Goal: Find specific page/section: Find specific page/section

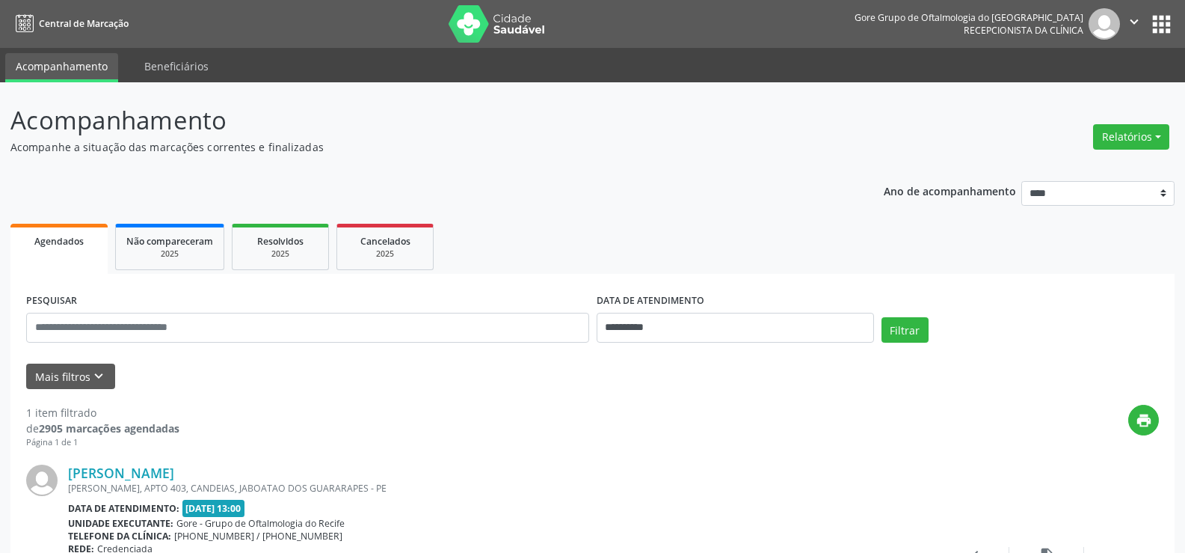
select select "*"
click at [905, 337] on button "Filtrar" at bounding box center [905, 329] width 47 height 25
click at [656, 320] on input "**********" at bounding box center [735, 328] width 277 height 30
click at [651, 265] on span "29" at bounding box center [645, 266] width 29 height 29
type input "**********"
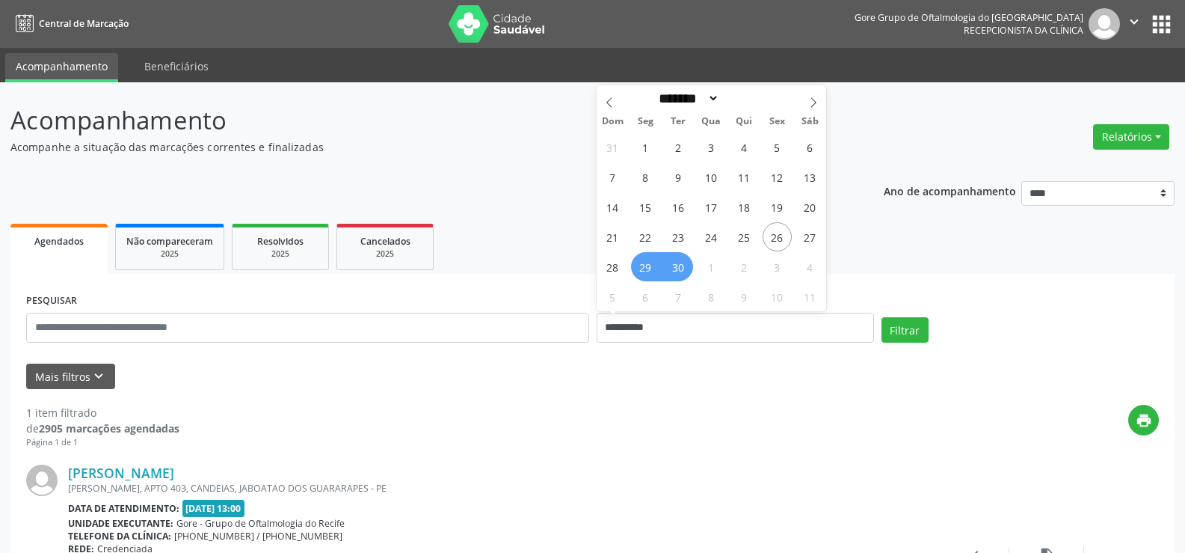
click at [679, 268] on span "30" at bounding box center [678, 266] width 29 height 29
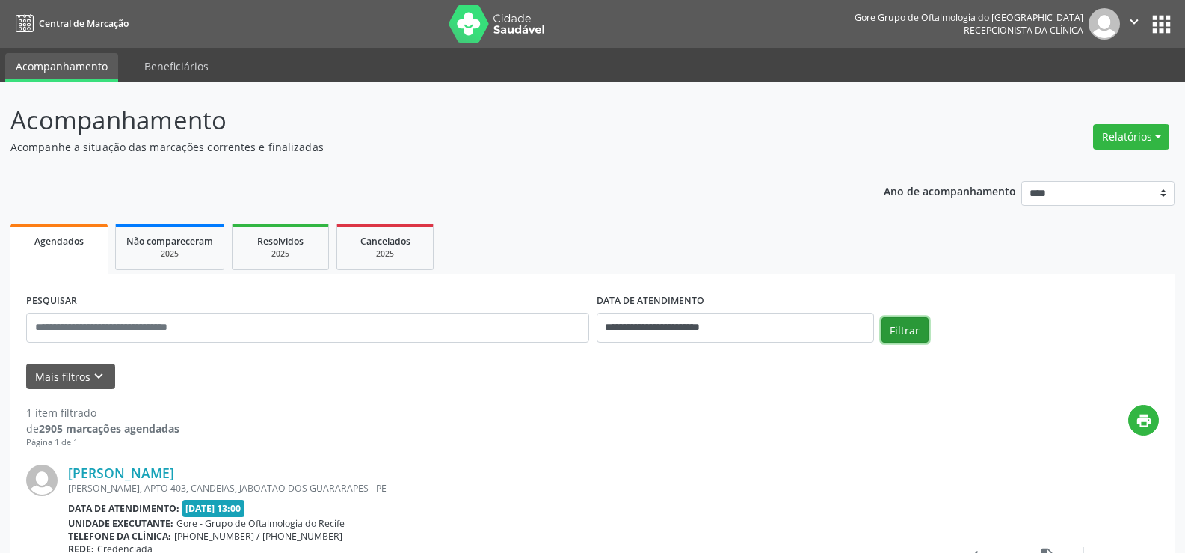
click at [919, 334] on button "Filtrar" at bounding box center [905, 329] width 47 height 25
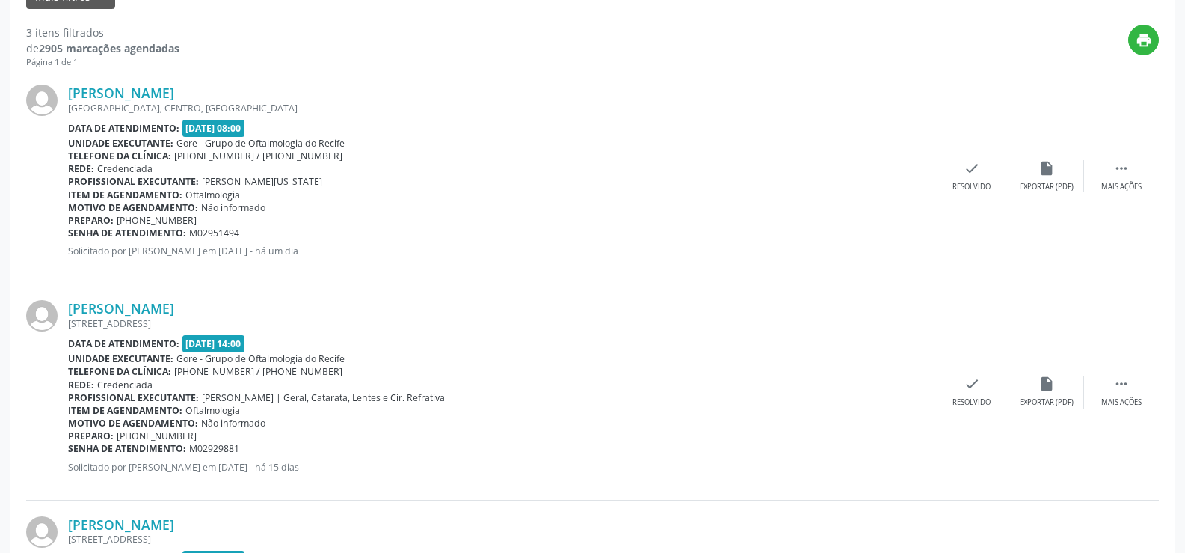
scroll to position [299, 0]
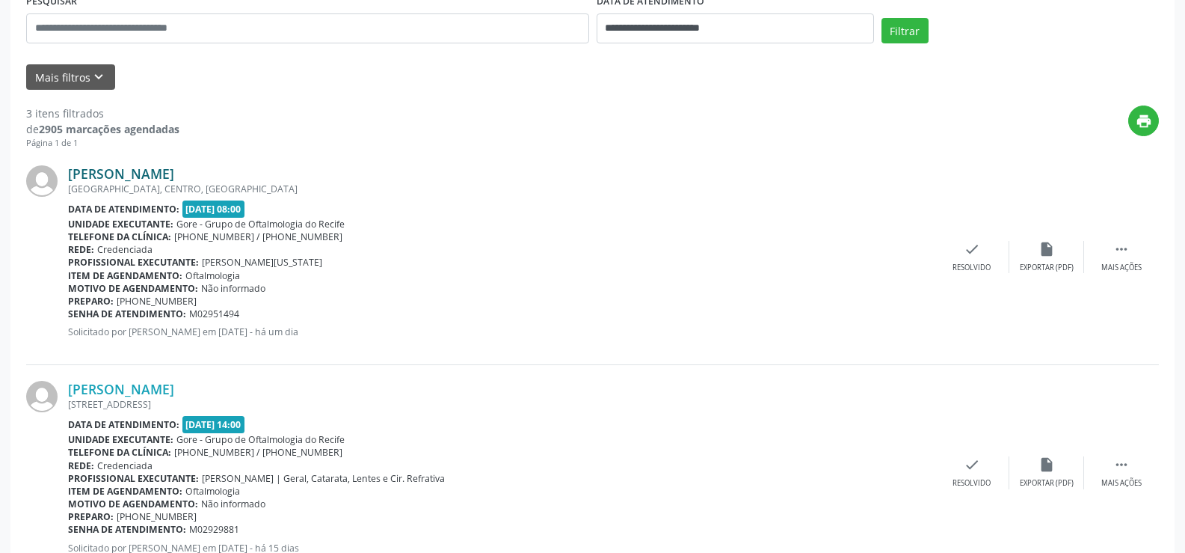
click at [125, 168] on link "[PERSON_NAME]" at bounding box center [121, 173] width 106 height 16
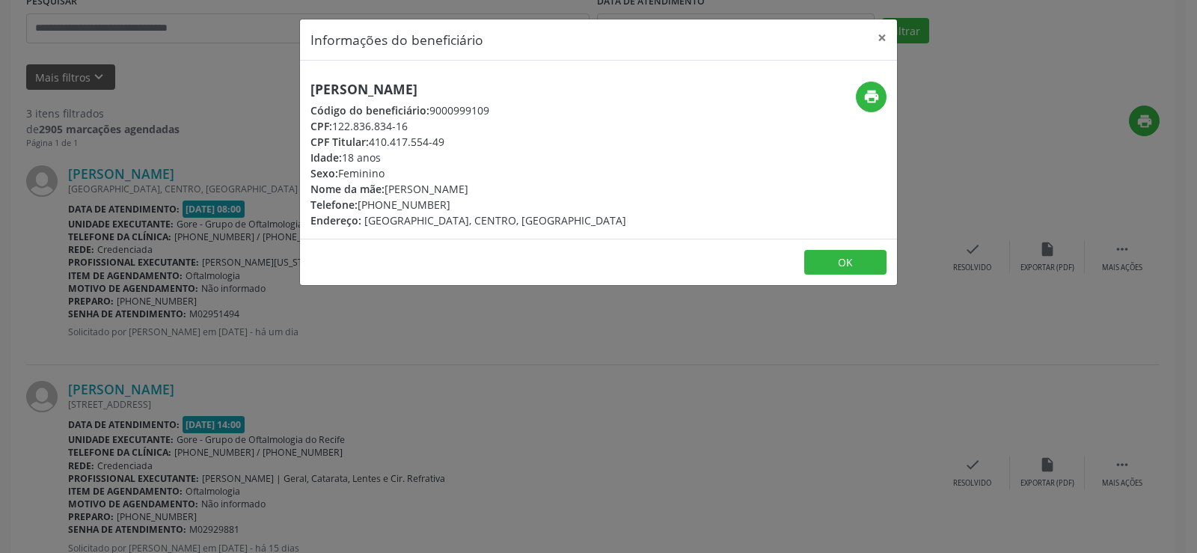
drag, startPoint x: 313, startPoint y: 90, endPoint x: 642, endPoint y: 95, distance: 329.1
click at [642, 95] on div "[PERSON_NAME] Código do beneficiário: 9000999109 CPF: 122.836.834-16 CPF Titula…" at bounding box center [499, 155] width 398 height 147
copy h5 "[PERSON_NAME]"
drag, startPoint x: 370, startPoint y: 143, endPoint x: 445, endPoint y: 148, distance: 75.0
click at [445, 148] on div "CPF Titular: 410.417.554-49" at bounding box center [468, 142] width 316 height 16
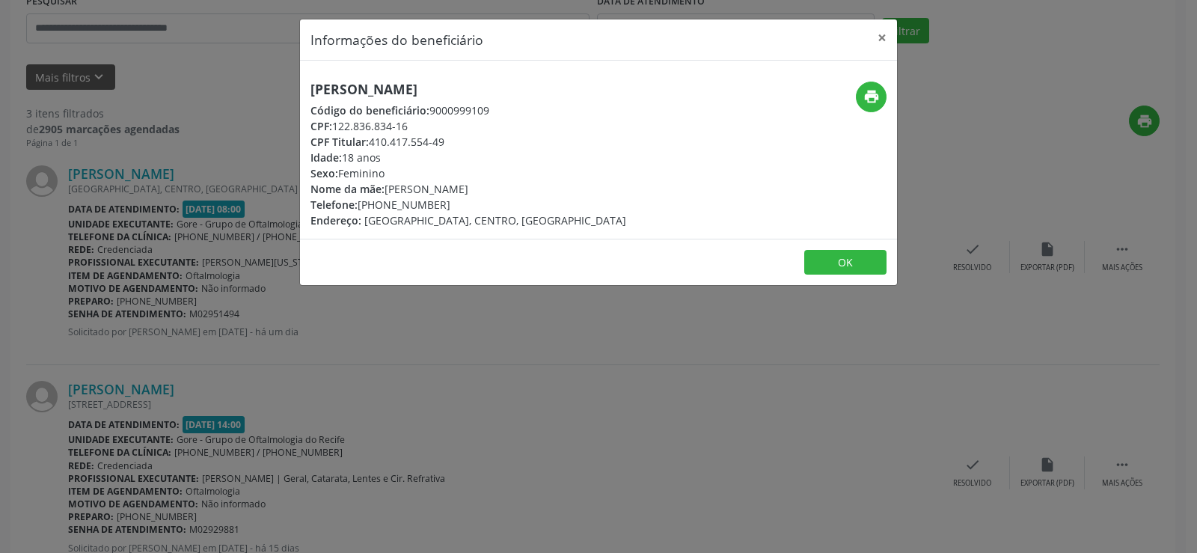
copy div "410.417.554-49"
drag, startPoint x: 380, startPoint y: 209, endPoint x: 452, endPoint y: 205, distance: 72.6
click at [452, 205] on div "Telefone: [PHONE_NUMBER]" at bounding box center [468, 205] width 316 height 16
copy div "98469-7563"
click at [856, 254] on button "OK" at bounding box center [845, 262] width 82 height 25
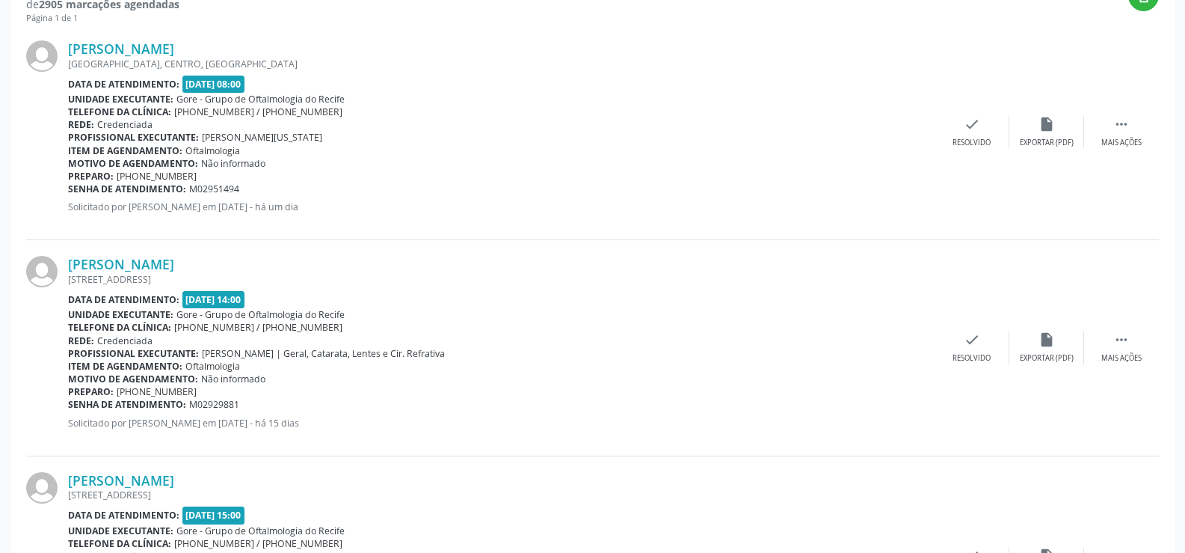
scroll to position [449, 0]
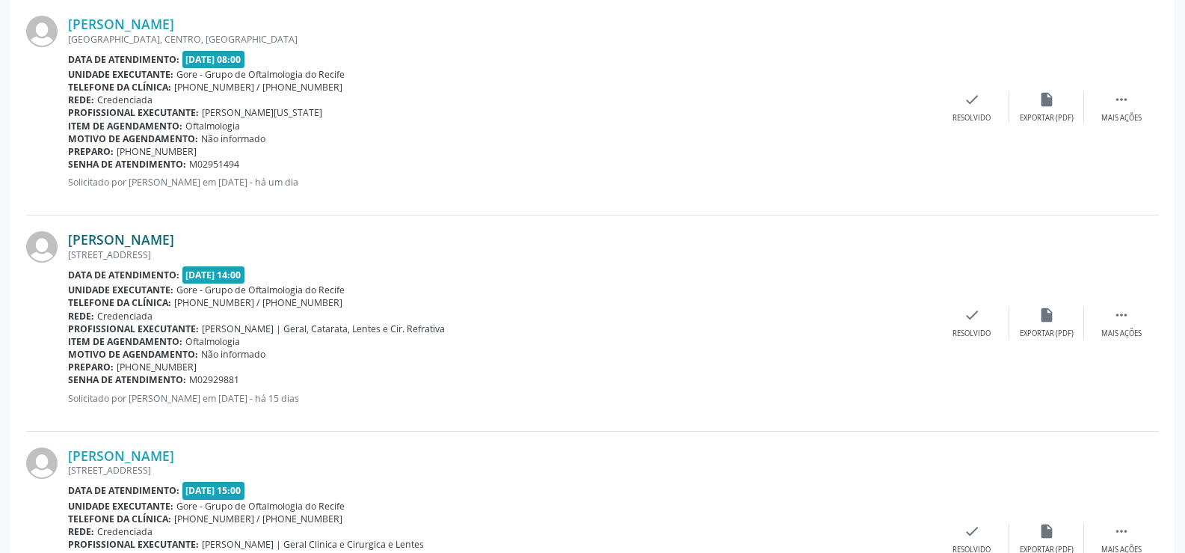
click at [129, 243] on link "[PERSON_NAME]" at bounding box center [121, 239] width 106 height 16
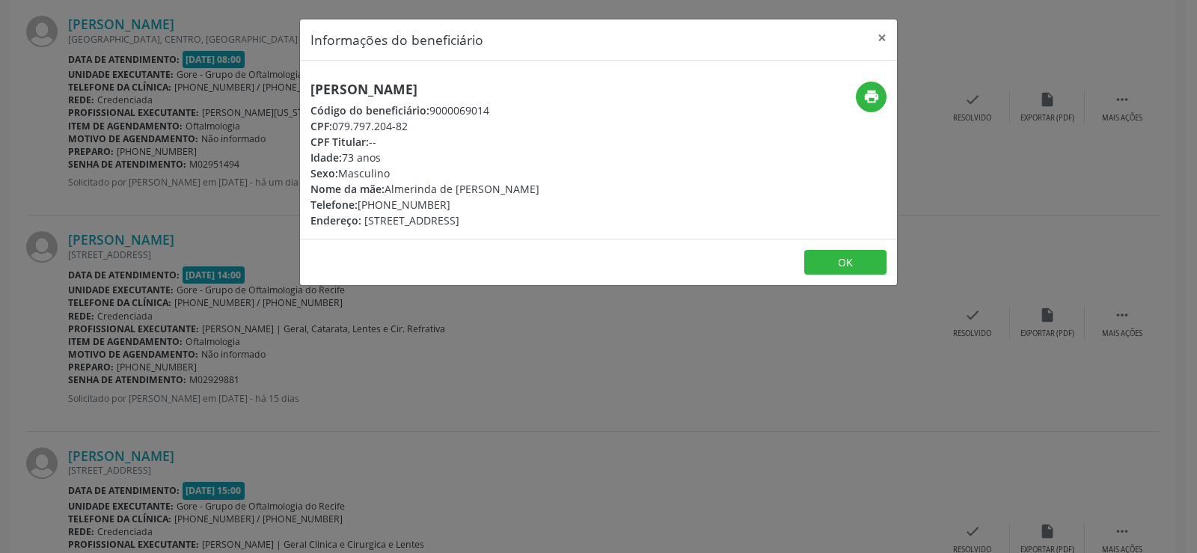
drag, startPoint x: 309, startPoint y: 93, endPoint x: 548, endPoint y: 98, distance: 239.3
click at [548, 98] on div "[PERSON_NAME] Código do beneficiário: 9000069014 CPF: 079.797.204-82 CPF Titula…" at bounding box center [499, 155] width 398 height 147
copy h5 "[PERSON_NAME]"
drag, startPoint x: 335, startPoint y: 126, endPoint x: 416, endPoint y: 126, distance: 80.8
click at [416, 126] on div "CPF: 079.797.204-82" at bounding box center [424, 126] width 229 height 16
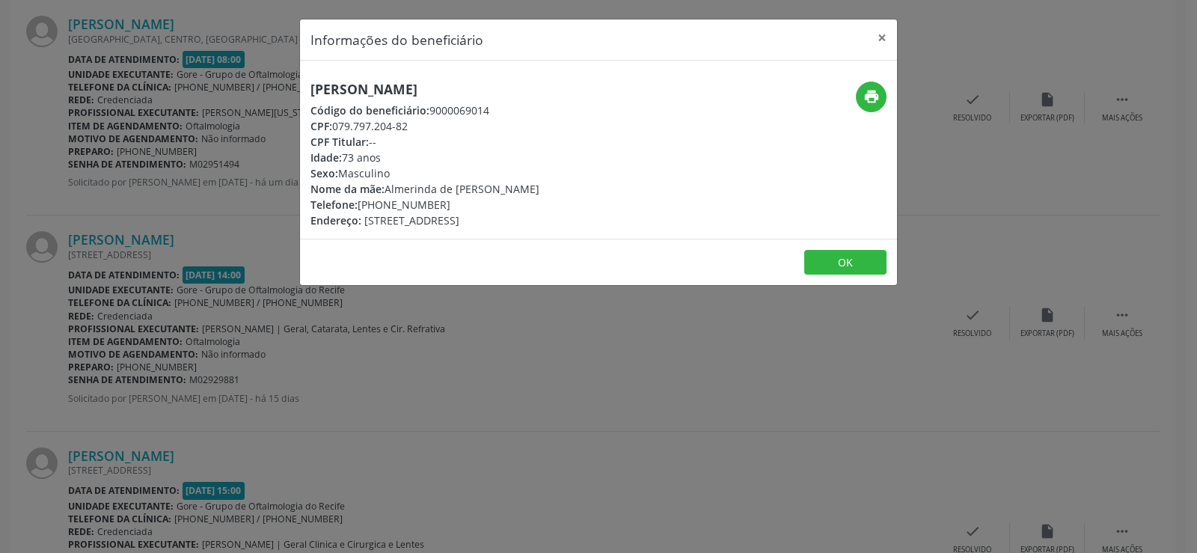
copy div "079.797.204-82"
drag, startPoint x: 380, startPoint y: 203, endPoint x: 439, endPoint y: 209, distance: 59.5
click at [439, 209] on div "Telefone: [PHONE_NUMBER]" at bounding box center [424, 205] width 229 height 16
copy div "99664-1110"
drag, startPoint x: 346, startPoint y: 158, endPoint x: 384, endPoint y: 158, distance: 37.4
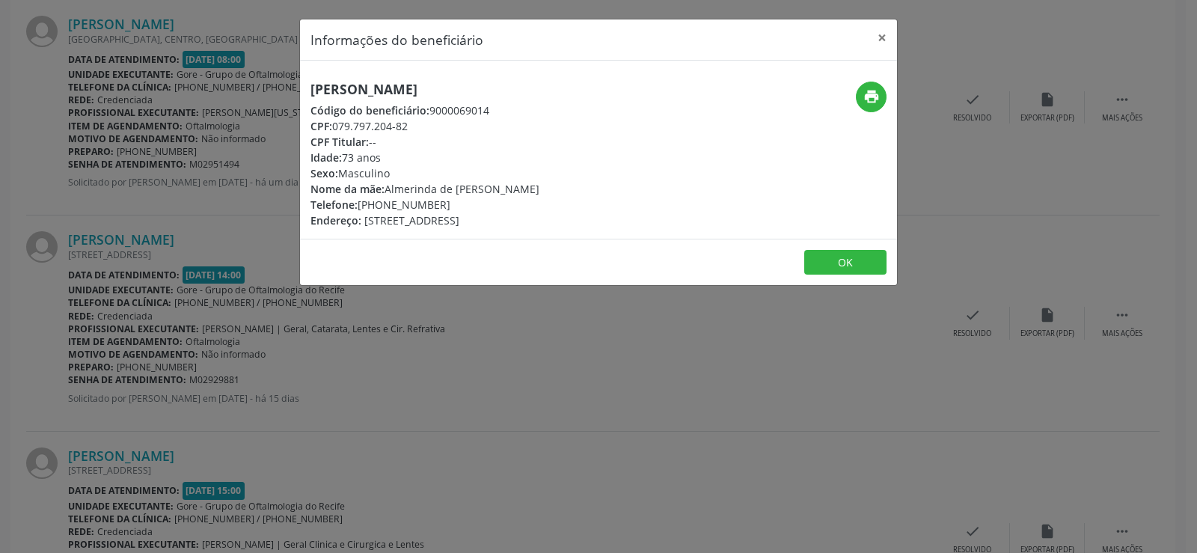
click at [384, 158] on div "Idade: 73 anos" at bounding box center [424, 158] width 229 height 16
copy div "73 anos"
click at [885, 40] on button "×" at bounding box center [882, 37] width 30 height 37
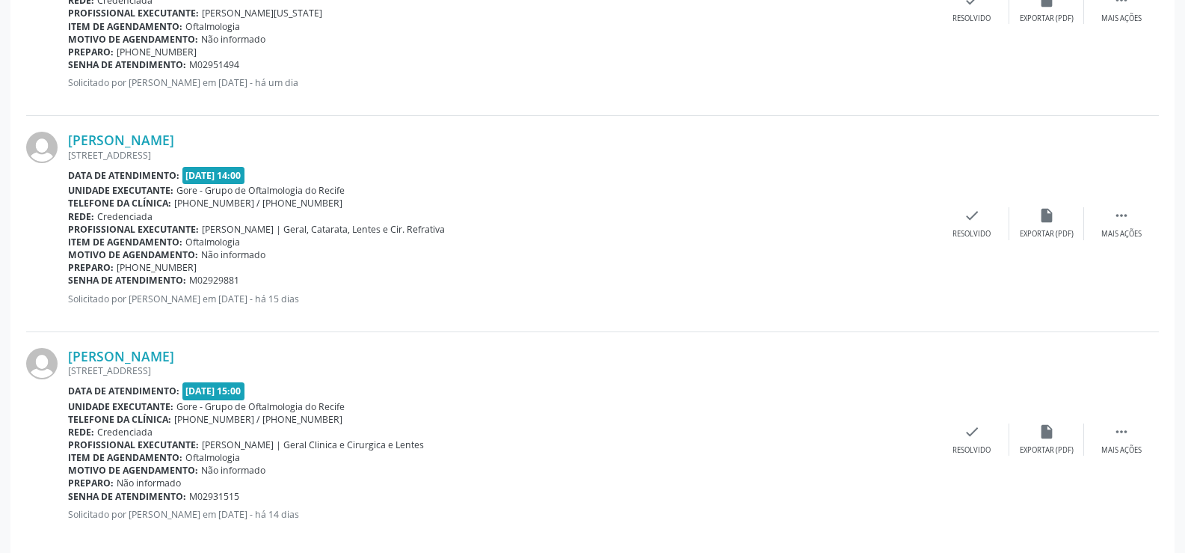
scroll to position [568, 0]
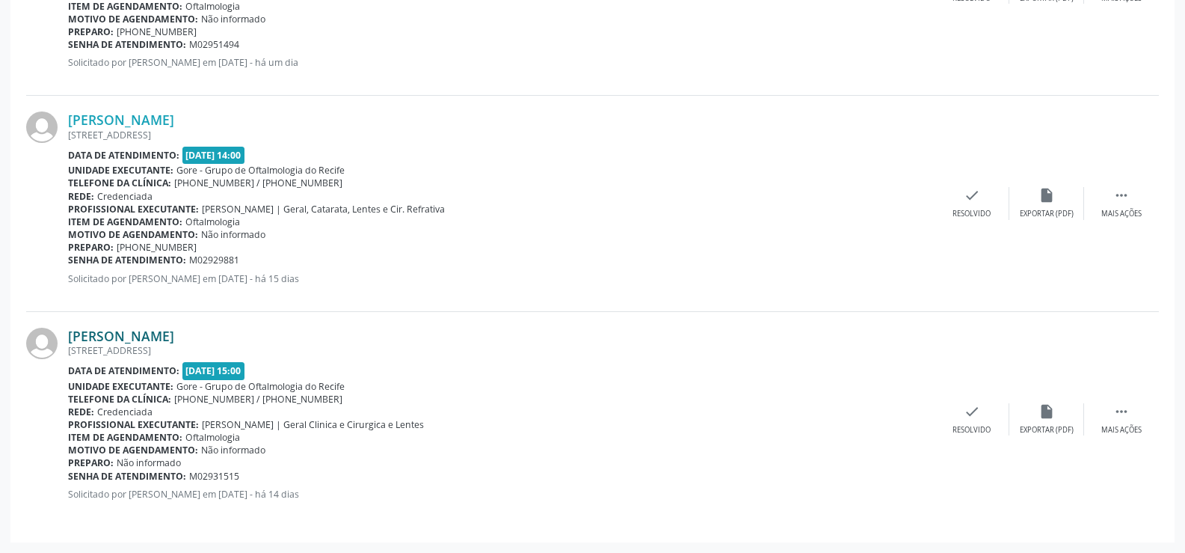
click at [72, 336] on link "[PERSON_NAME]" at bounding box center [121, 336] width 106 height 16
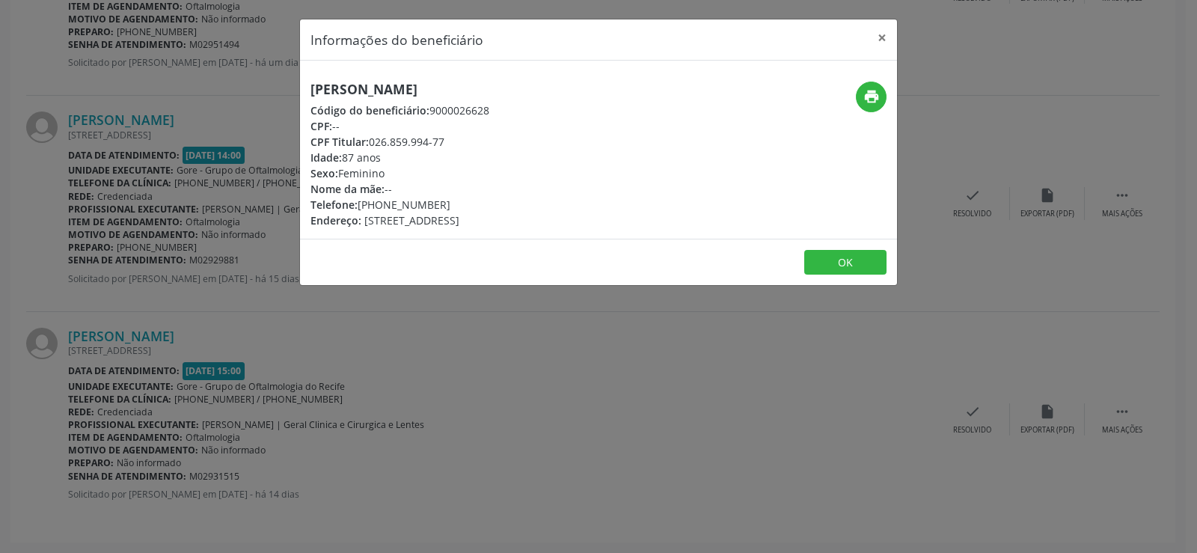
drag, startPoint x: 309, startPoint y: 87, endPoint x: 448, endPoint y: 92, distance: 139.2
click at [448, 92] on div "[PERSON_NAME] Código do beneficiário: 9000026628 CPF: -- CPF Titular: 026.859.9…" at bounding box center [499, 155] width 398 height 147
copy h5 "[PERSON_NAME]"
click at [734, 114] on div "print" at bounding box center [797, 155] width 199 height 147
drag, startPoint x: 310, startPoint y: 93, endPoint x: 452, endPoint y: 97, distance: 142.9
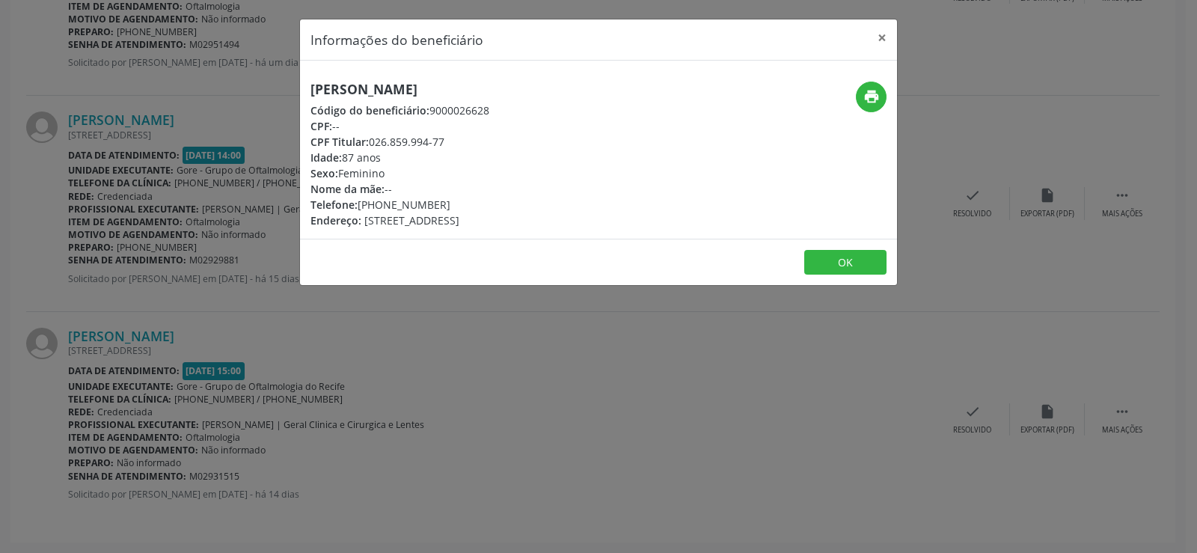
click at [452, 97] on div "[PERSON_NAME] Código do beneficiário: 9000026628 CPF: -- CPF Titular: 026.859.9…" at bounding box center [499, 155] width 398 height 147
copy h5 "[PERSON_NAME]"
click at [461, 78] on div "[PERSON_NAME] Código do beneficiário: 9000026628 CPF: -- CPF Titular: 026.859.9…" at bounding box center [598, 150] width 597 height 178
drag, startPoint x: 309, startPoint y: 96, endPoint x: 457, endPoint y: 96, distance: 148.1
click at [457, 96] on div "[PERSON_NAME] Código do beneficiário: 9000026628 CPF: -- CPF Titular: 026.859.9…" at bounding box center [499, 155] width 398 height 147
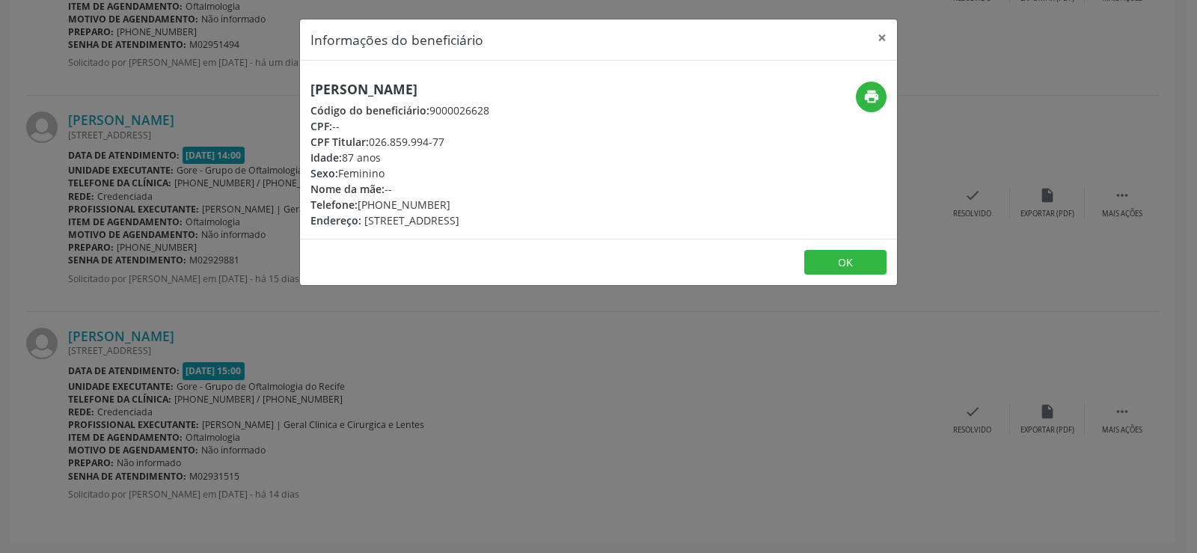
copy h5 "[PERSON_NAME]"
drag, startPoint x: 378, startPoint y: 203, endPoint x: 446, endPoint y: 207, distance: 68.2
click at [446, 207] on div "Telefone: [PHONE_NUMBER]" at bounding box center [399, 205] width 179 height 16
drag, startPoint x: 371, startPoint y: 144, endPoint x: 454, endPoint y: 144, distance: 83.0
click at [454, 144] on div "CPF Titular: 026.859.994-77" at bounding box center [399, 142] width 179 height 16
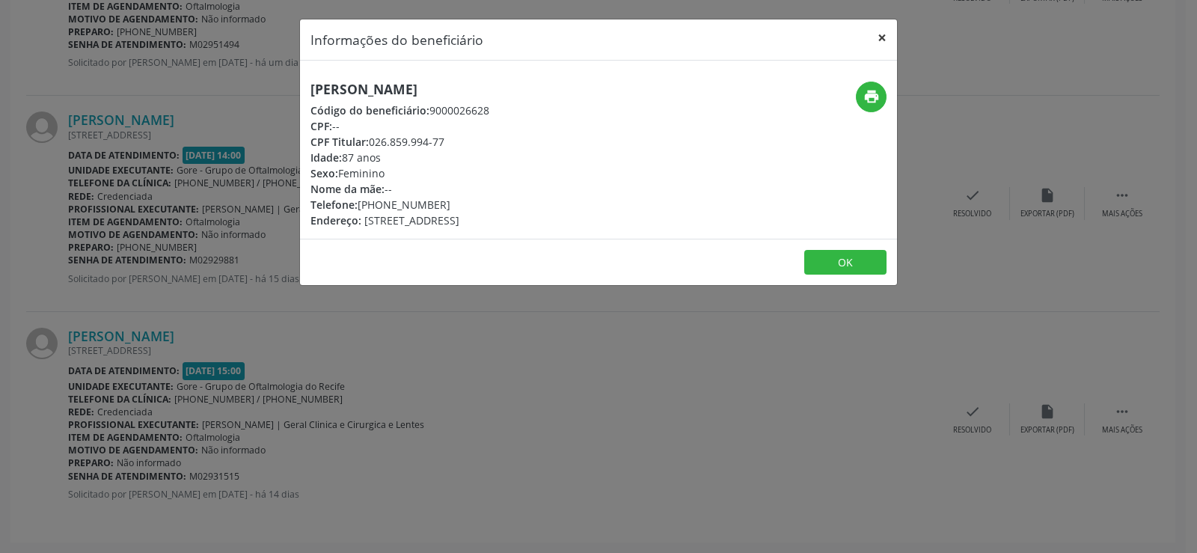
click at [877, 35] on button "×" at bounding box center [882, 37] width 30 height 37
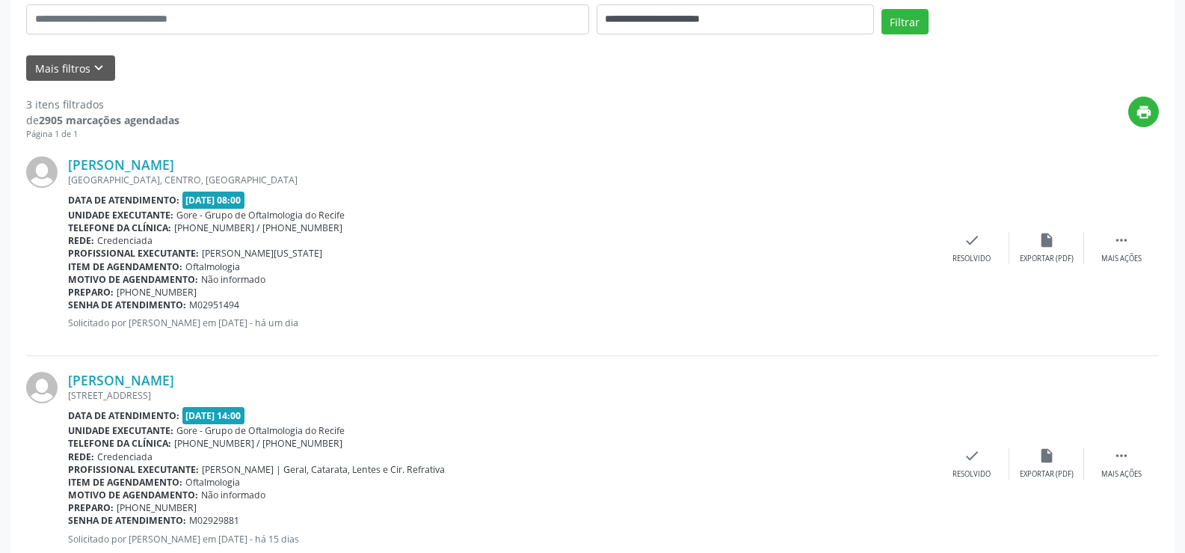
scroll to position [269, 0]
